Goal: Check status: Check status

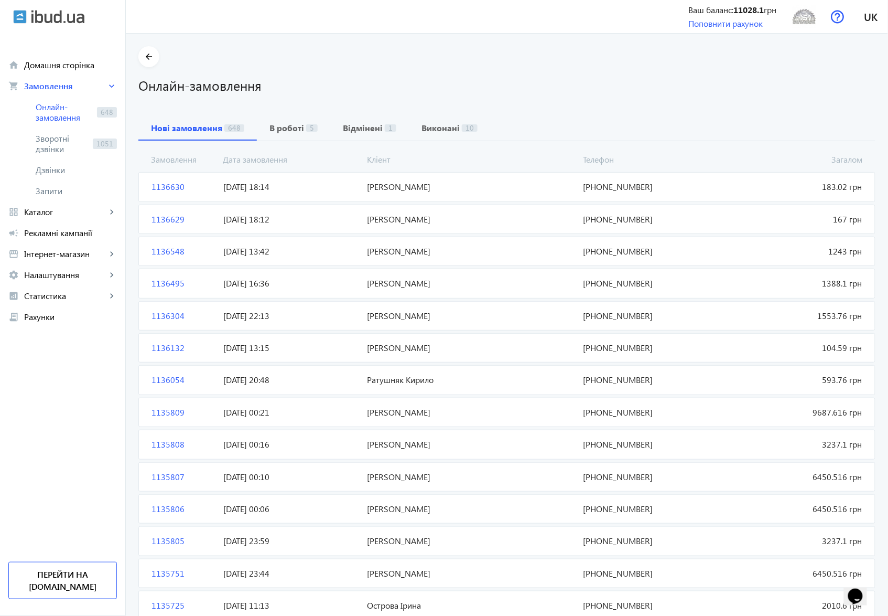
click at [164, 184] on span "1136630" at bounding box center [183, 187] width 72 height 12
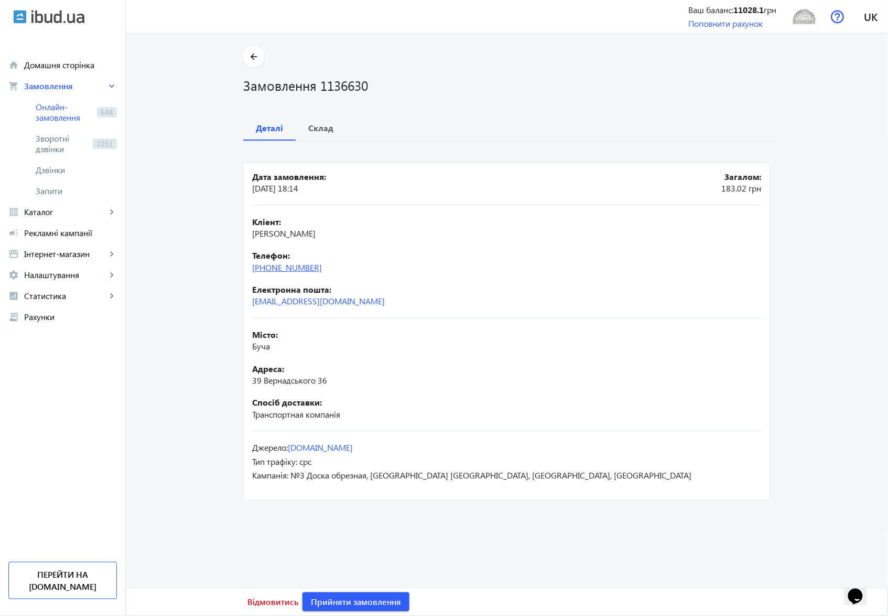
drag, startPoint x: 336, startPoint y: 266, endPoint x: 271, endPoint y: 264, distance: 65.6
click at [271, 264] on div "Телефон: [PHONE_NUMBER]" at bounding box center [507, 262] width 510 height 24
copy link "96)[PHONE_NUMBER]"
click at [319, 126] on b "Склад" at bounding box center [320, 128] width 25 height 8
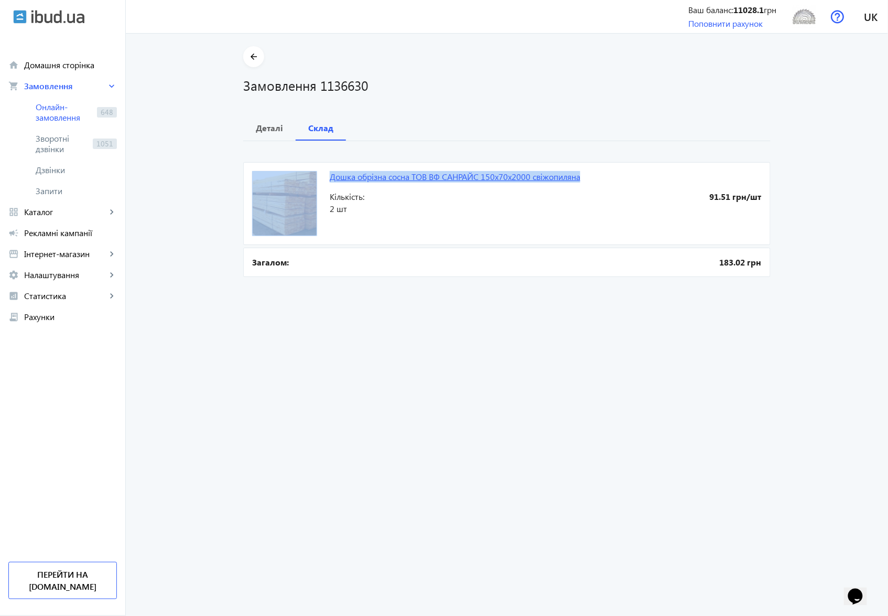
drag, startPoint x: 586, startPoint y: 174, endPoint x: 328, endPoint y: 179, distance: 258.0
click at [328, 179] on mat-card "Дошка обрізна сосна ТОВ ВФ CAНPAЙC 150х70х2000 свіжопиляна 91.51 грн/шт Кількіс…" at bounding box center [507, 203] width 528 height 83
copy mat-card "Дошка обрізна сосна ТОВ ВФ CAНPAЙC 150х70х2000 свіжопиляна"
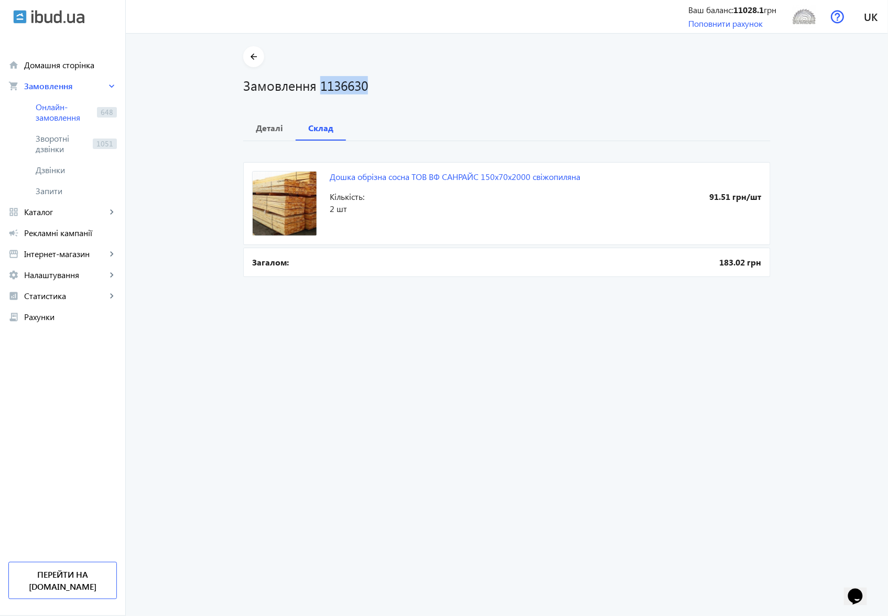
drag, startPoint x: 367, startPoint y: 84, endPoint x: 316, endPoint y: 84, distance: 51.4
click at [316, 84] on h1 "Замовлення 1136630" at bounding box center [507, 85] width 528 height 18
copy h1 "1136630"
